Goal: Information Seeking & Learning: Learn about a topic

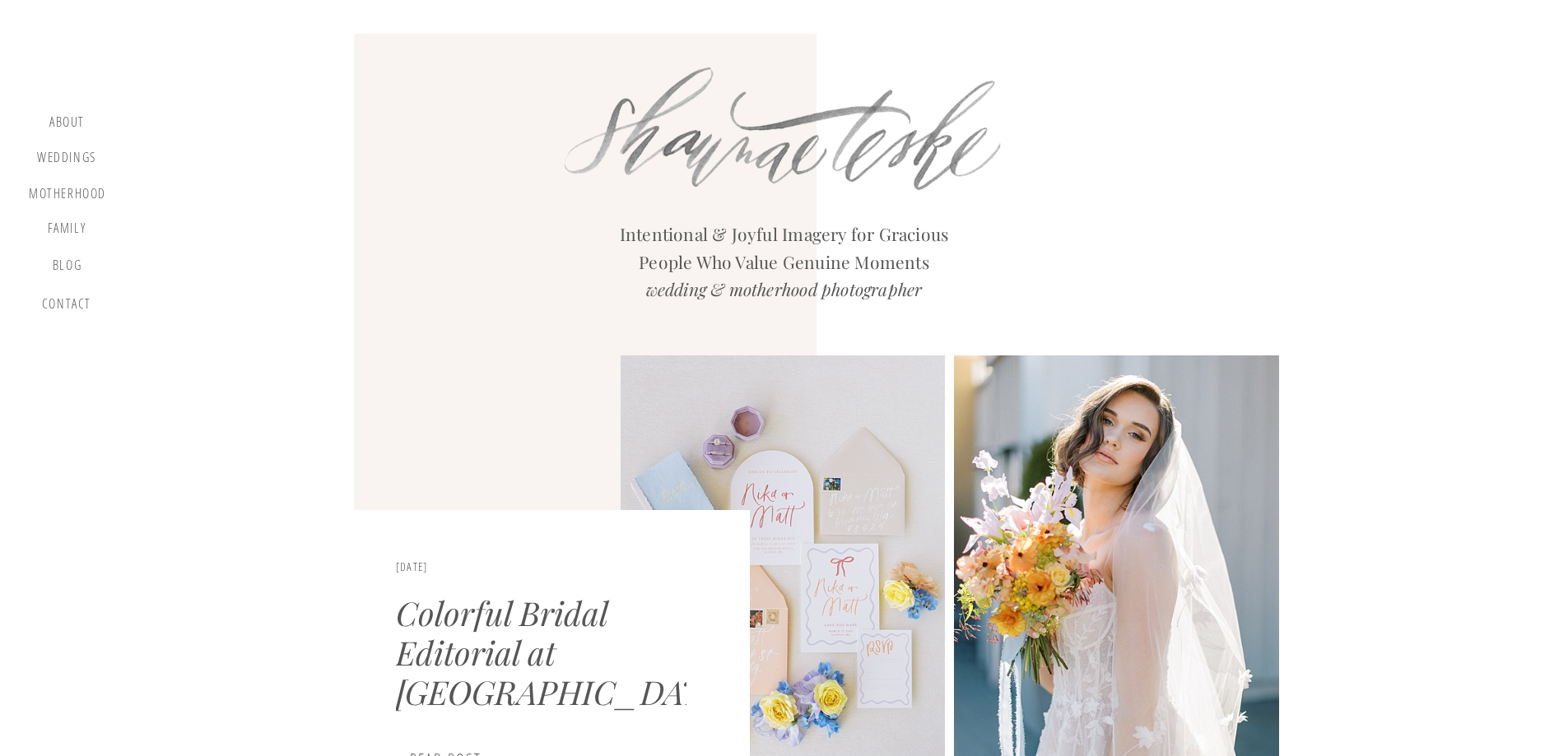
click at [55, 265] on div "blog" at bounding box center [67, 269] width 49 height 23
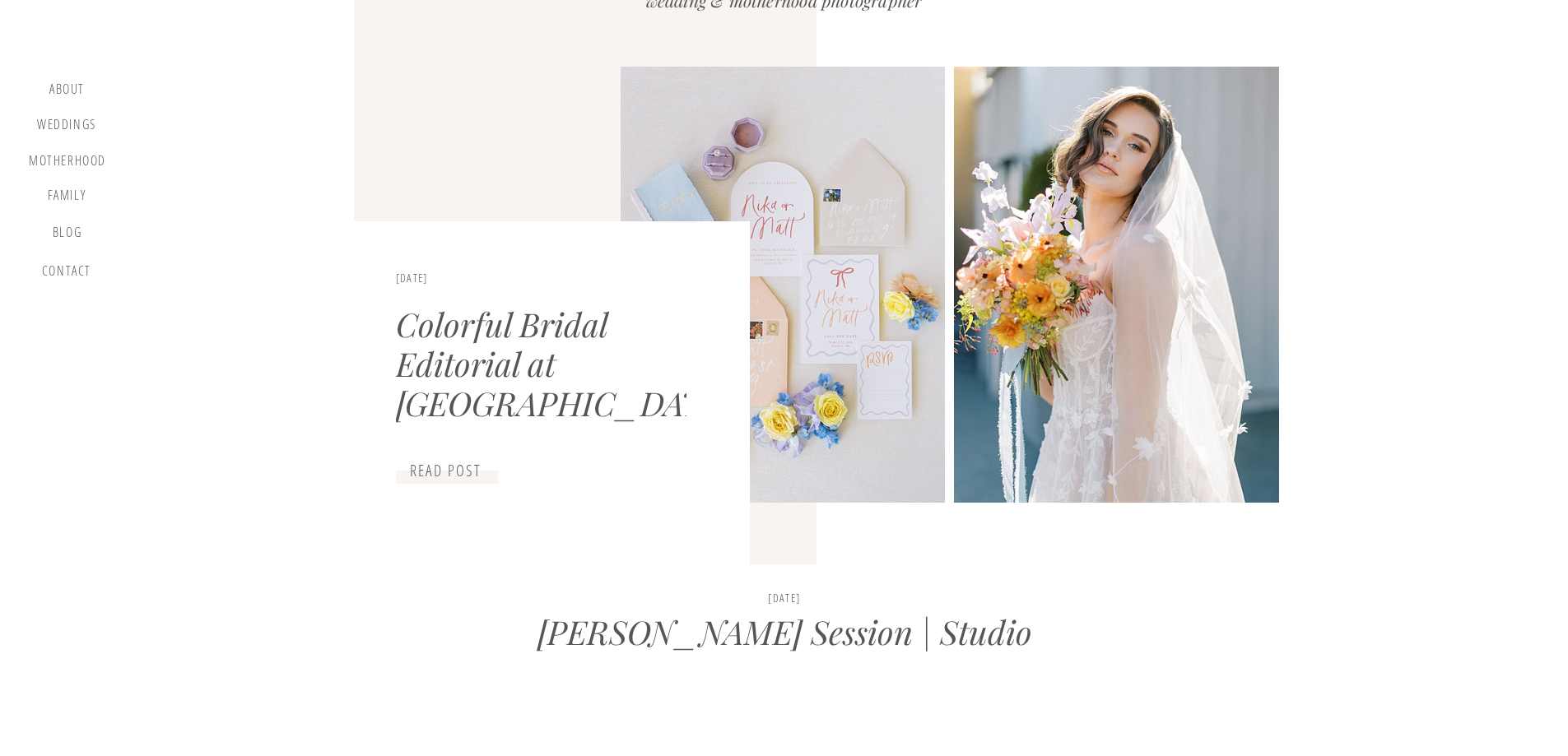
scroll to position [329, 0]
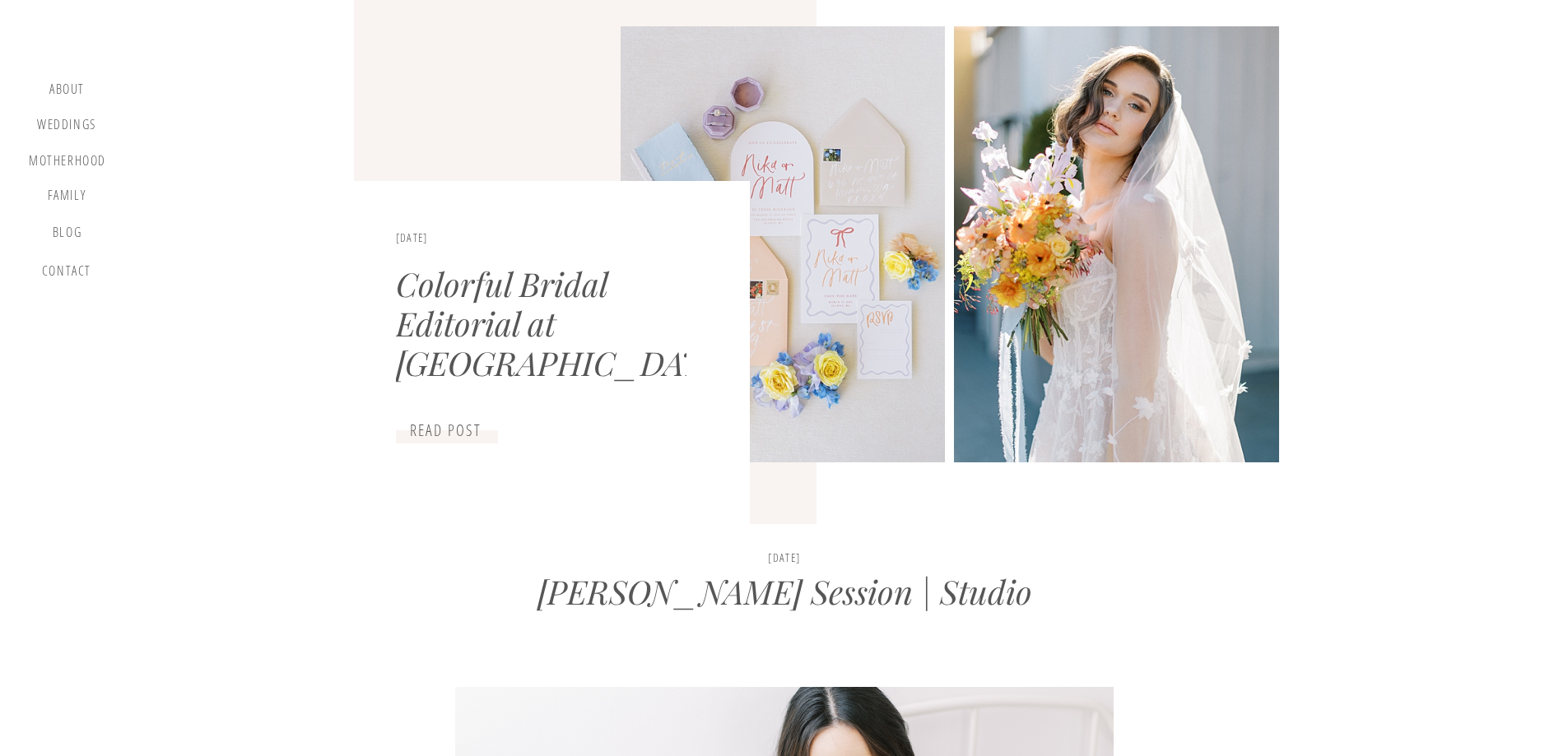
click at [760, 610] on link "[PERSON_NAME] Session | Studio" at bounding box center [784, 591] width 495 height 43
